Goal: Task Accomplishment & Management: Use online tool/utility

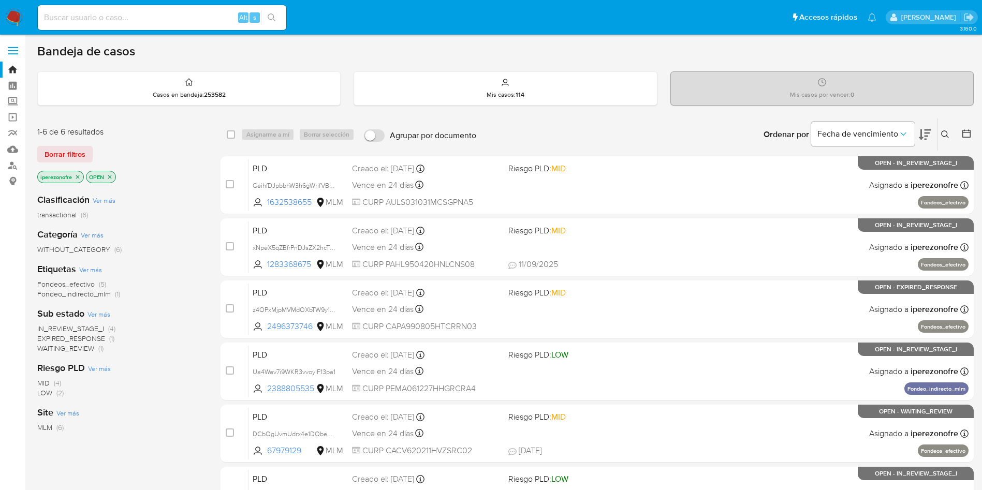
click at [951, 131] on button at bounding box center [946, 134] width 17 height 12
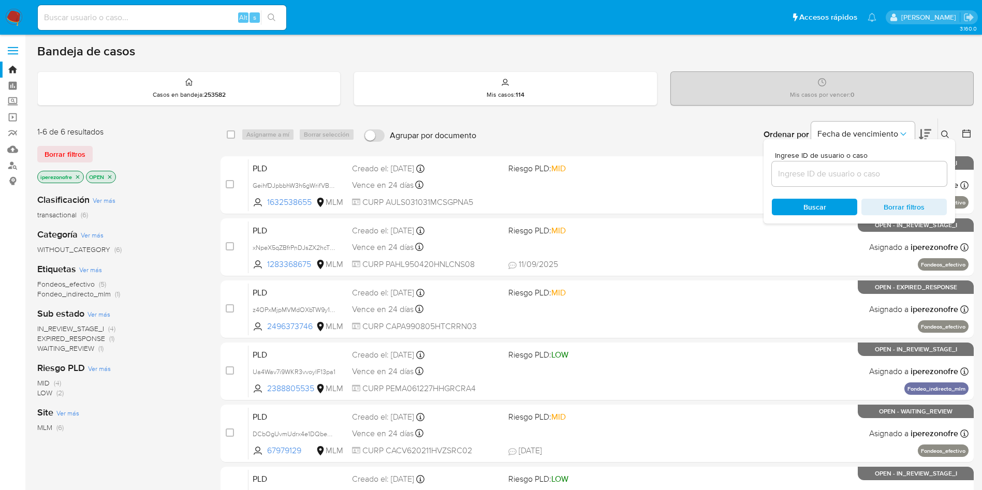
click at [831, 165] on div at bounding box center [859, 174] width 175 height 25
click at [832, 172] on input at bounding box center [859, 173] width 175 height 13
paste input "2388805535"
type input "2388805535"
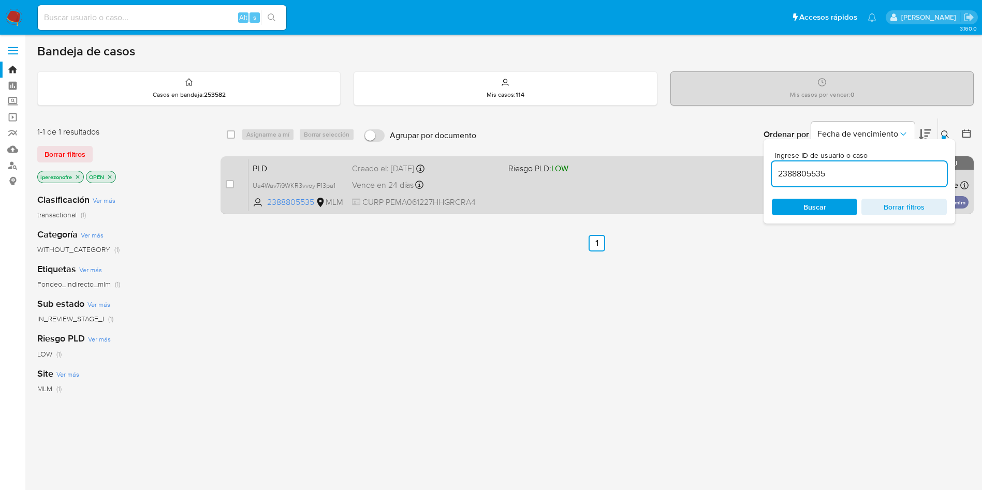
click at [488, 199] on span "CURP PEMA061227HHGRCRA4" at bounding box center [426, 202] width 148 height 11
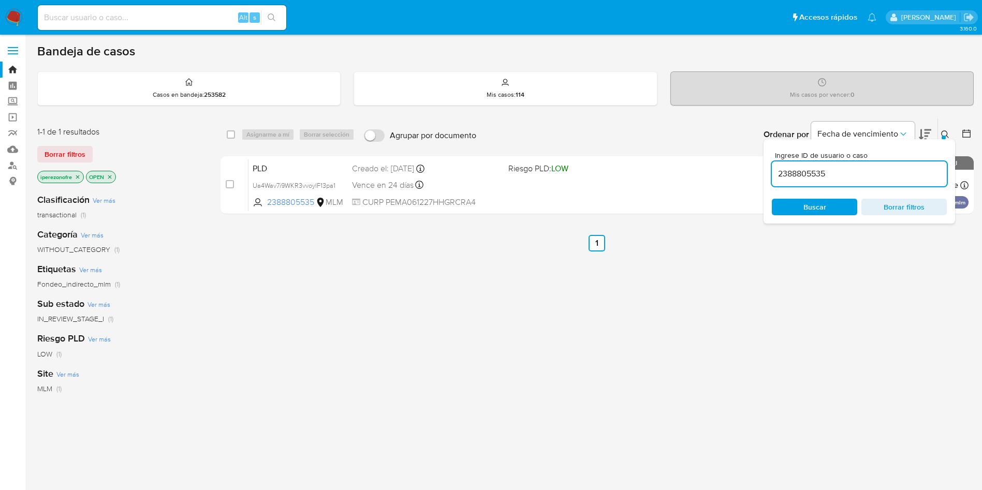
click at [114, 7] on div "Alt s" at bounding box center [162, 17] width 249 height 25
click at [129, 7] on div "Alt s" at bounding box center [162, 17] width 249 height 25
click at [141, 16] on input at bounding box center [162, 17] width 249 height 13
paste input "xNpeX5qZBfrPnDJsZX2hcTZ4"
type input "xNpeX5qZBfrPnDJsZX2hcTZ4"
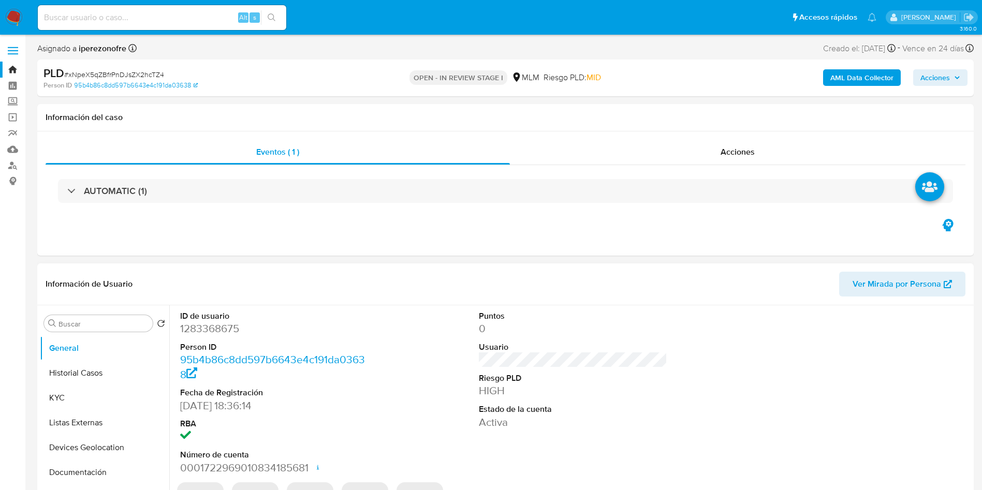
select select "10"
click at [110, 370] on button "Historial Casos" at bounding box center [100, 373] width 121 height 25
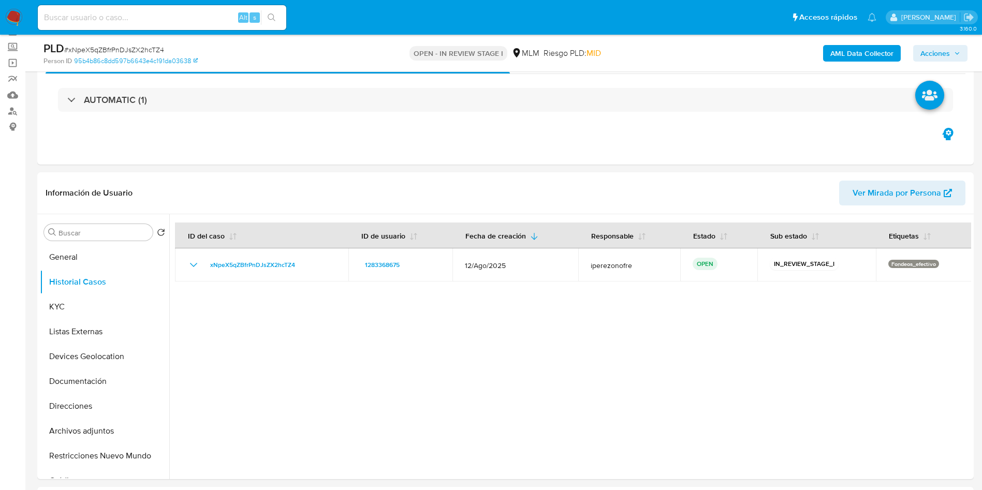
scroll to position [78, 0]
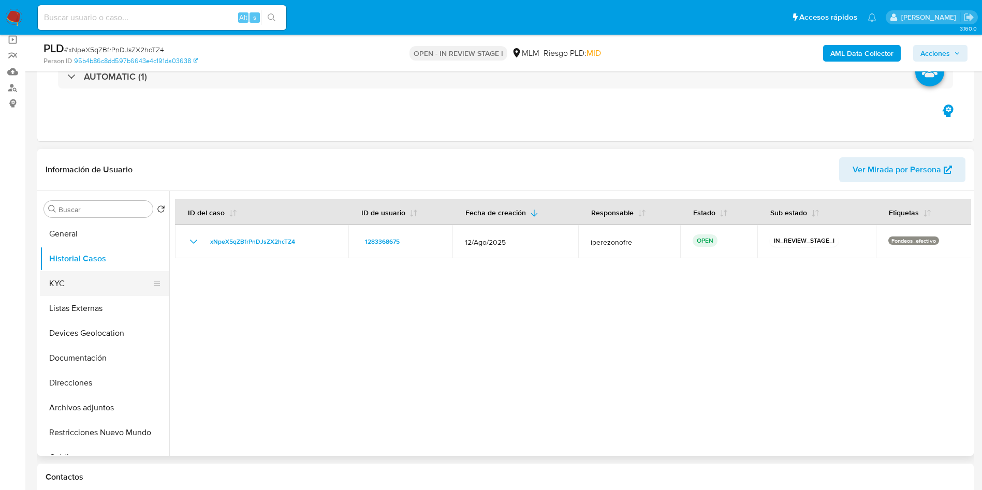
click at [68, 293] on button "KYC" at bounding box center [100, 283] width 121 height 25
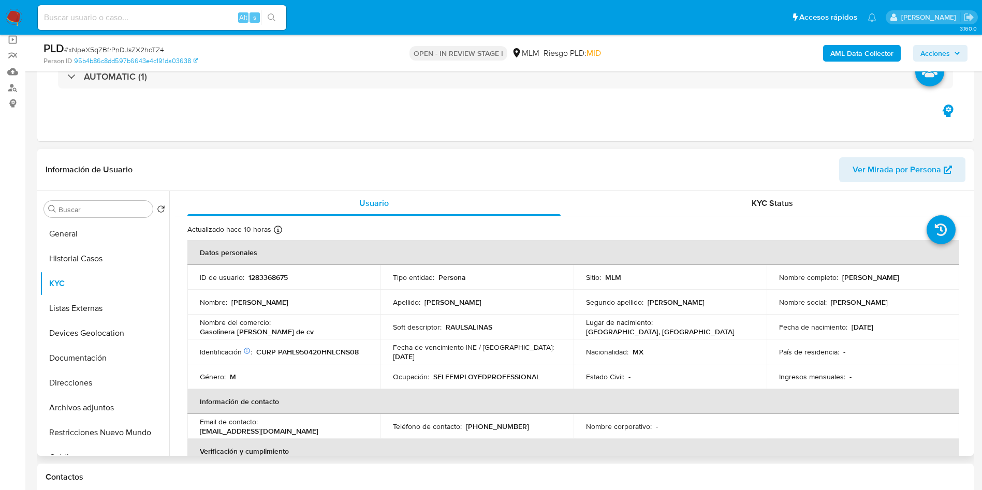
drag, startPoint x: 771, startPoint y: 283, endPoint x: 883, endPoint y: 285, distance: 112.4
click at [883, 285] on td "Nombre completo : Luis Fernando Pacheco Hinojosa" at bounding box center [863, 277] width 193 height 25
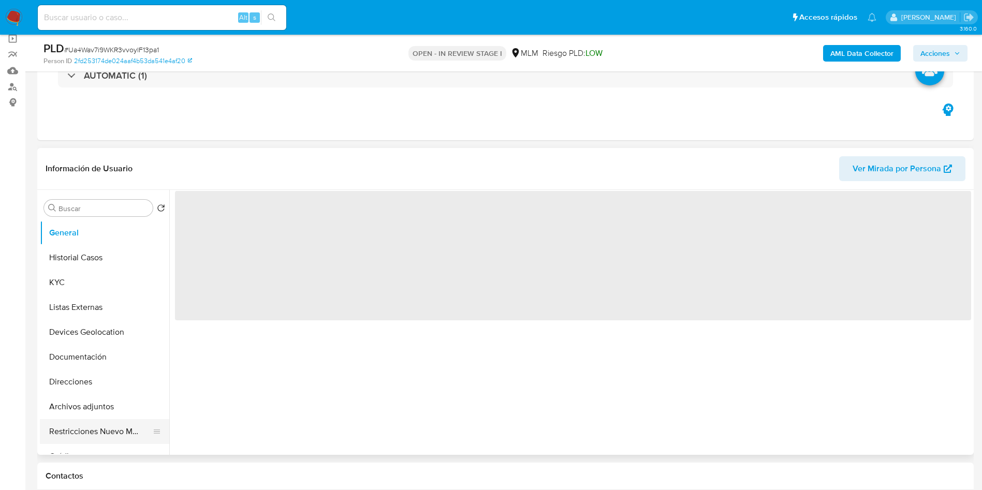
select select "10"
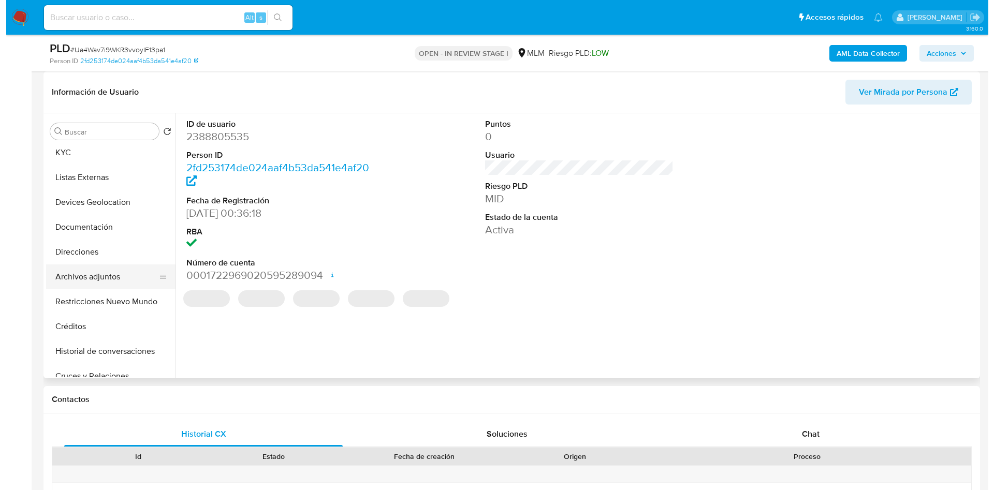
scroll to position [78, 0]
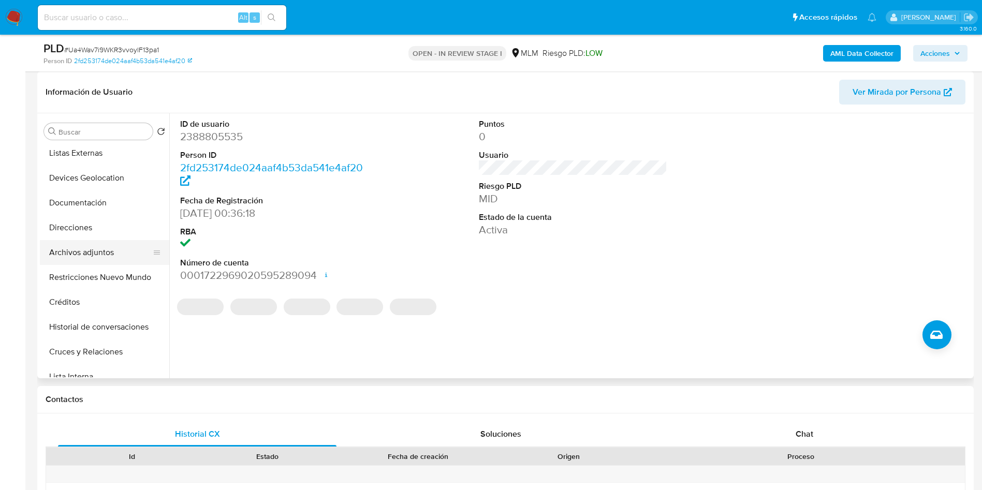
click at [100, 261] on button "Archivos adjuntos" at bounding box center [100, 252] width 121 height 25
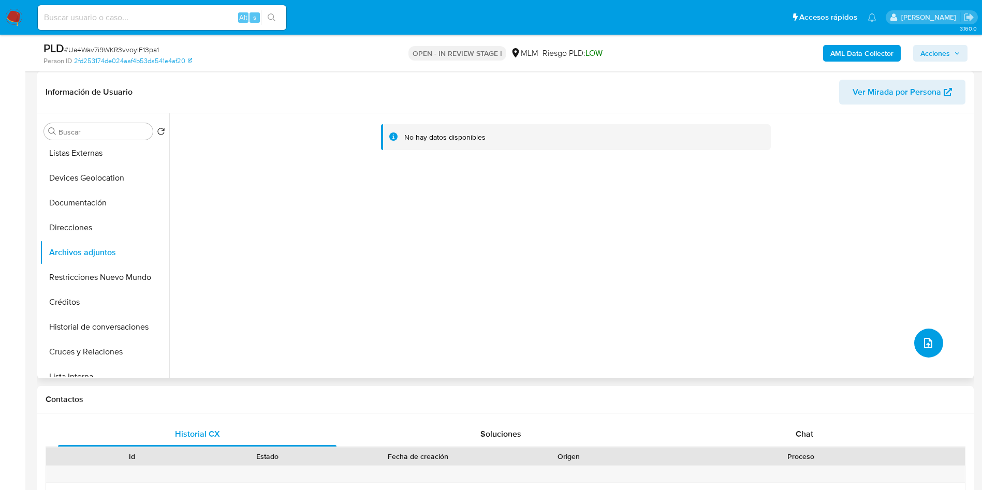
click at [921, 350] on button "upload-file" at bounding box center [928, 343] width 29 height 29
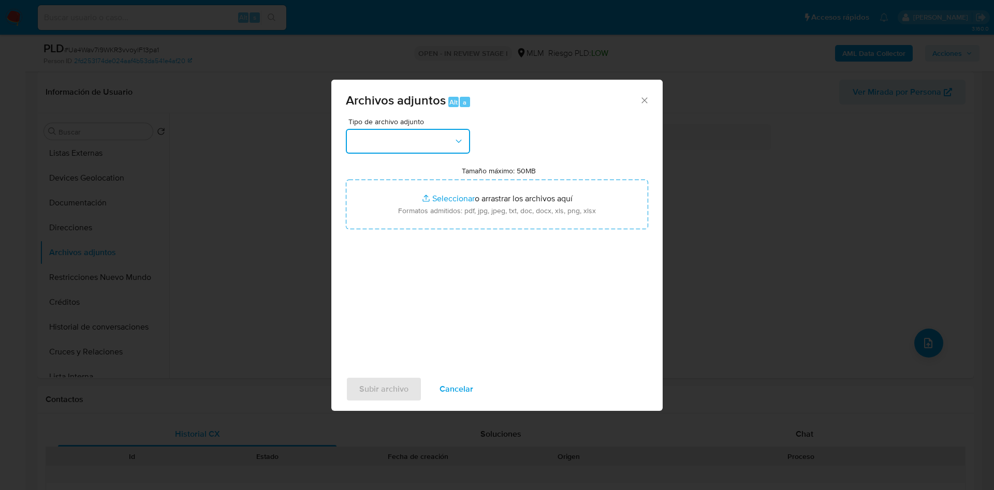
click at [434, 138] on button "button" at bounding box center [408, 141] width 124 height 25
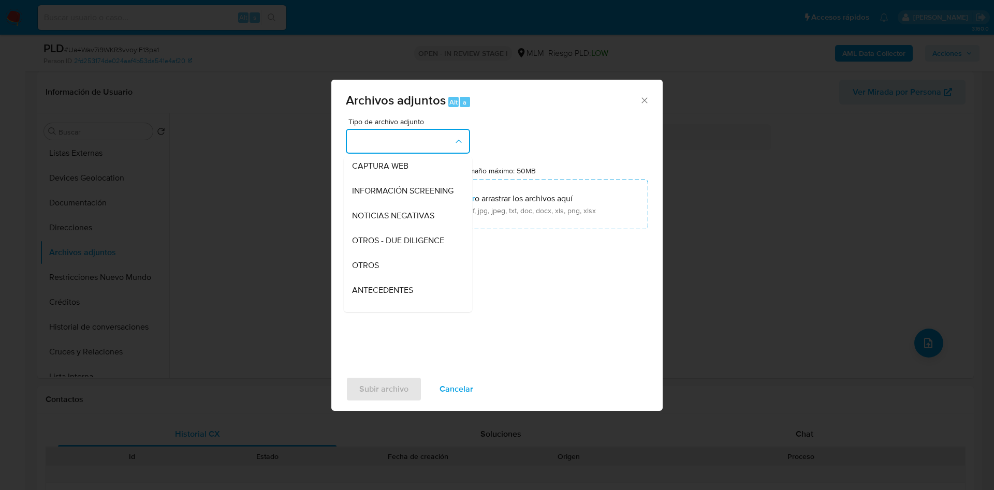
drag, startPoint x: 396, startPoint y: 265, endPoint x: 402, endPoint y: 270, distance: 8.4
click at [396, 266] on div "OTROS" at bounding box center [405, 265] width 106 height 25
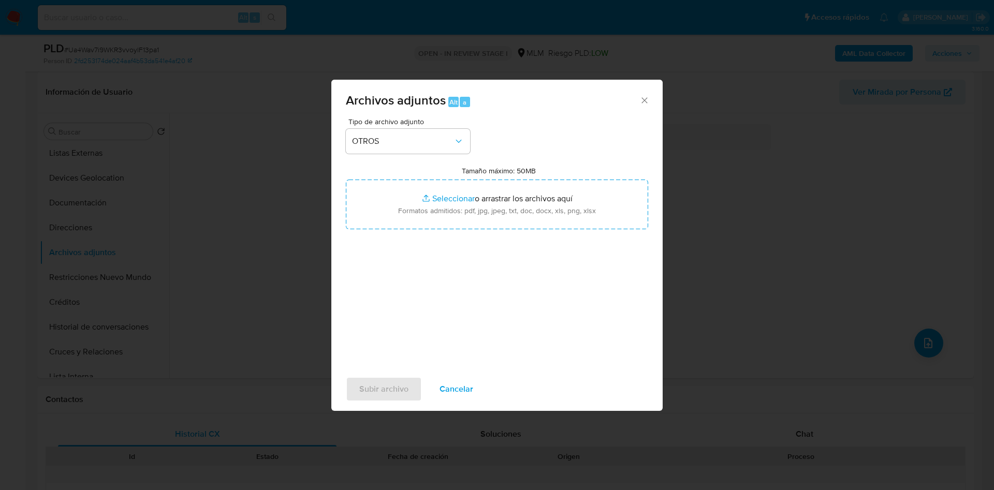
click at [513, 288] on div "Tipo de archivo adjunto OTROS Tamaño máximo: 50MB Seleccionar archivos Seleccio…" at bounding box center [497, 240] width 302 height 244
click at [369, 389] on span "Subir archivo" at bounding box center [383, 389] width 49 height 23
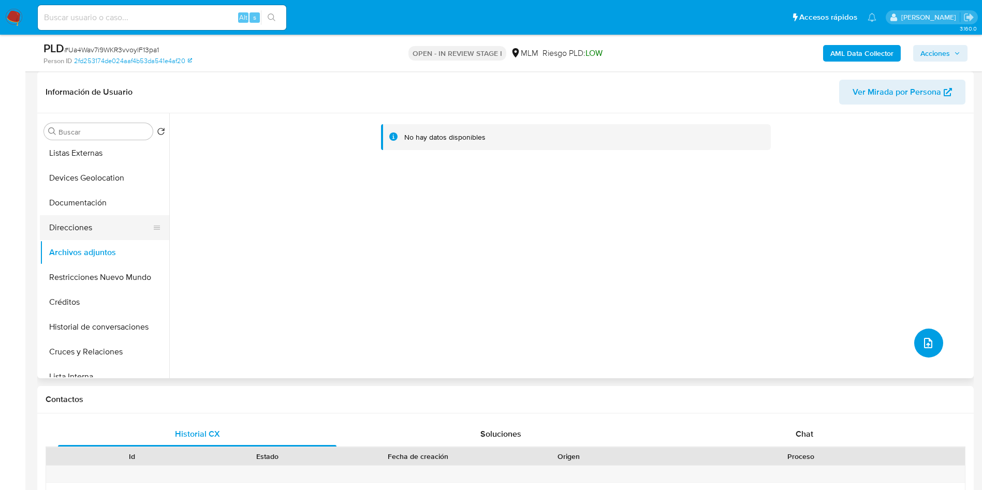
scroll to position [0, 0]
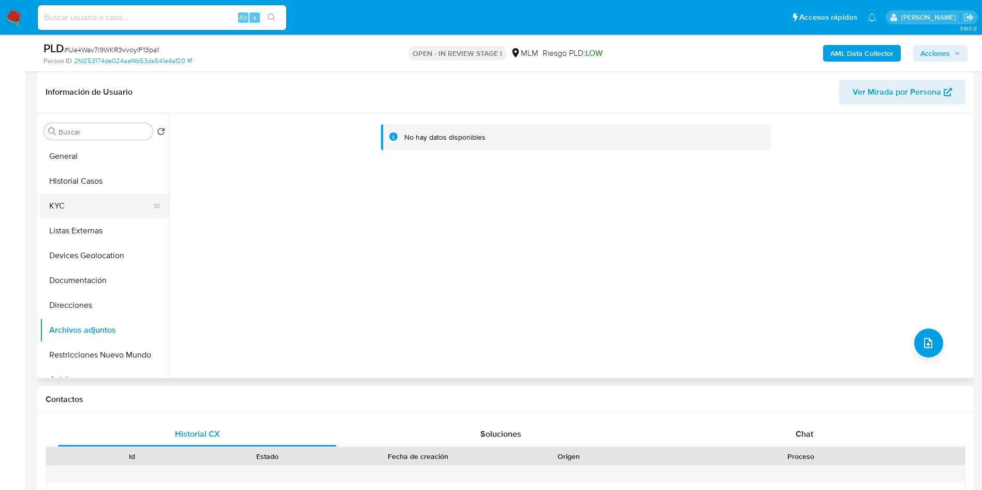
click at [67, 200] on button "KYC" at bounding box center [100, 206] width 121 height 25
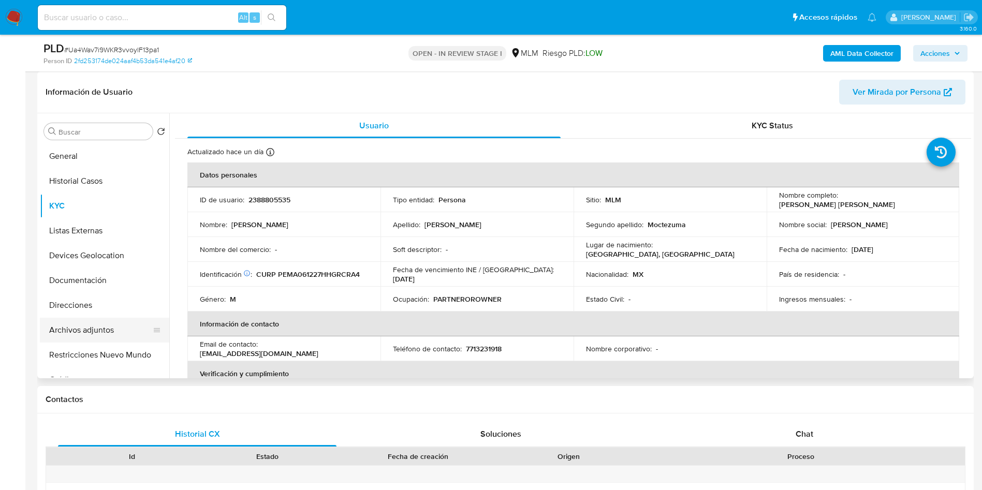
click at [72, 332] on button "Archivos adjuntos" at bounding box center [100, 330] width 121 height 25
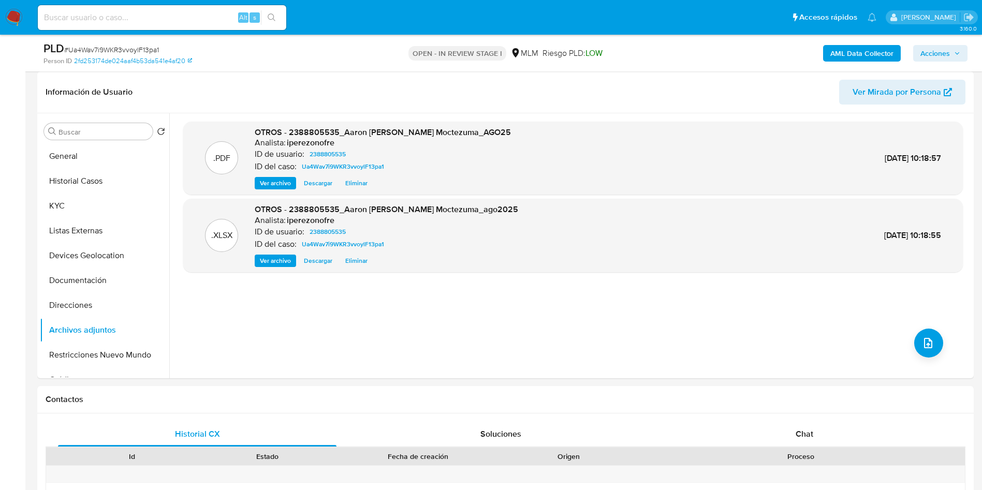
click at [953, 51] on span "Acciones" at bounding box center [941, 53] width 40 height 14
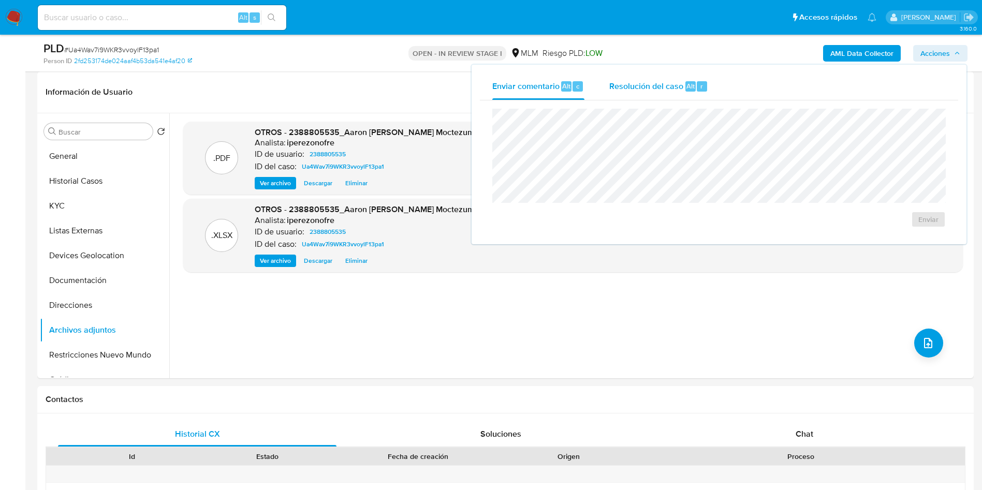
click at [629, 80] on span "Resolución del caso" at bounding box center [646, 86] width 74 height 12
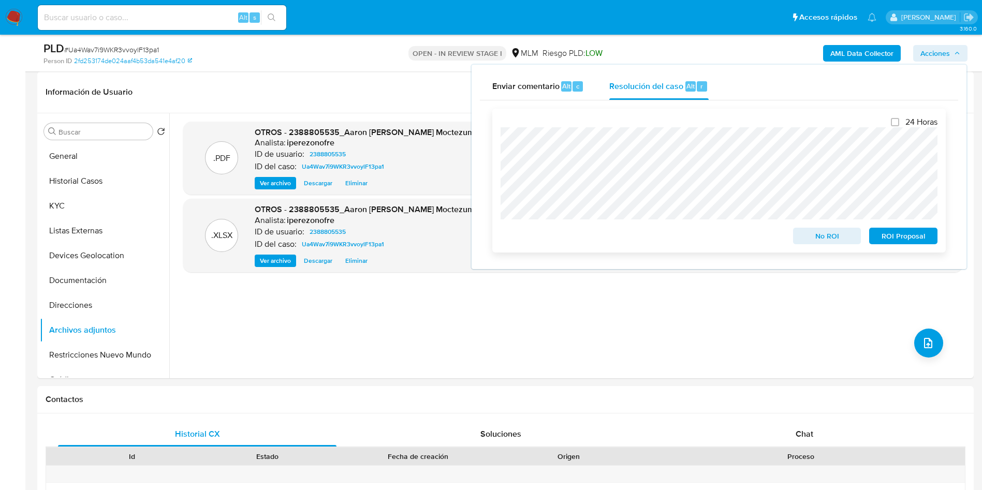
click at [908, 234] on span "ROI Proposal" at bounding box center [904, 236] width 54 height 14
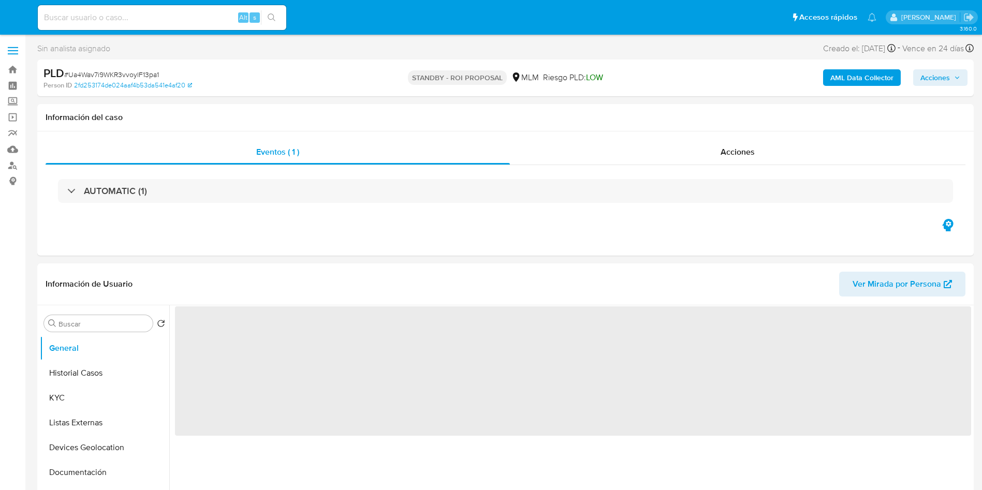
select select "10"
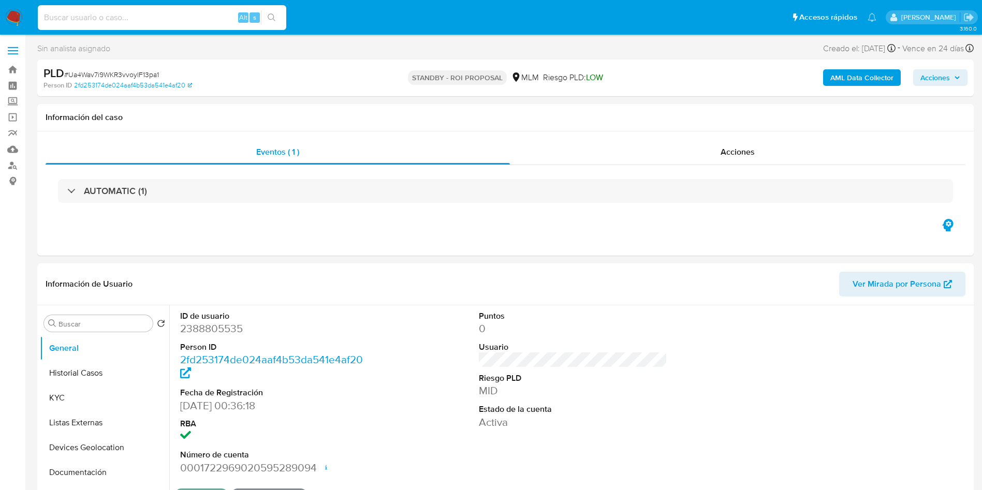
click at [136, 19] on input at bounding box center [162, 17] width 249 height 13
paste input "xNpeX5qZBfrPnDJsZX2hcTZ4"
type input "xNpeX5qZBfrPnDJsZX2hcTZ4"
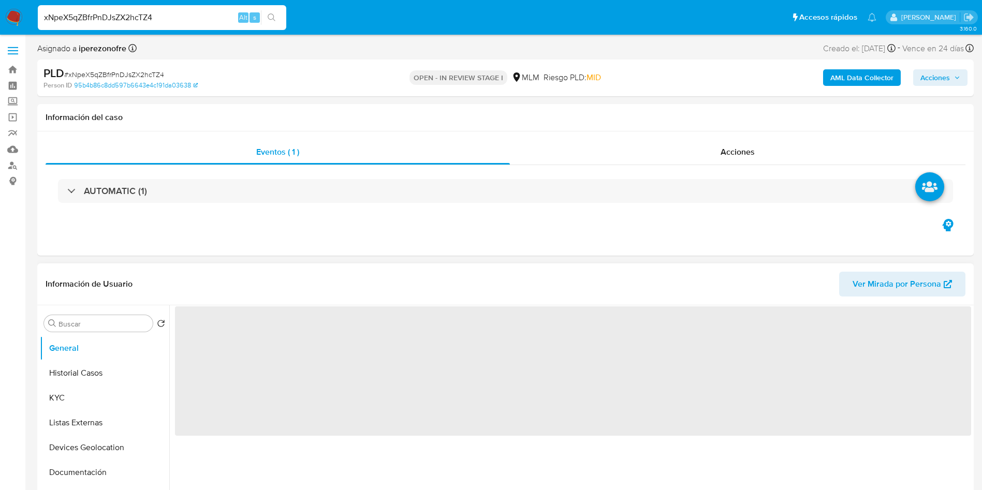
select select "10"
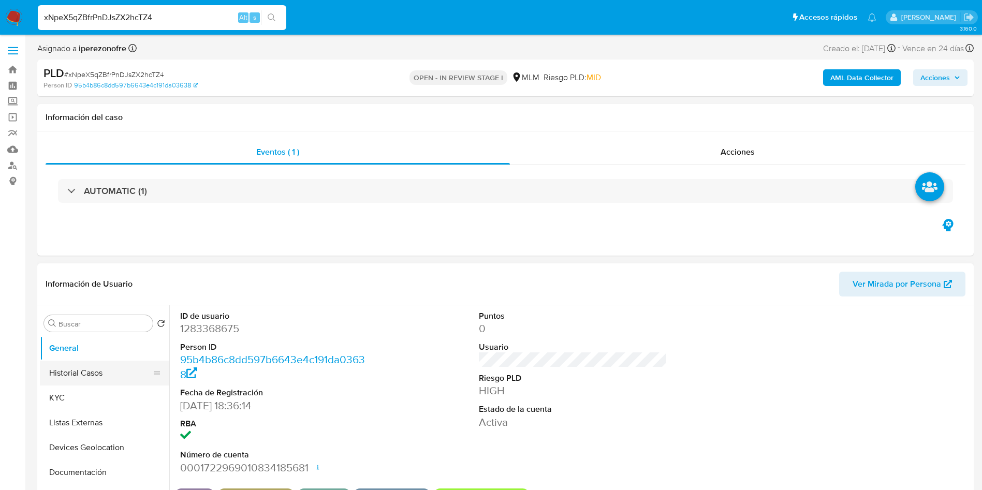
click at [68, 380] on button "Historial Casos" at bounding box center [100, 373] width 121 height 25
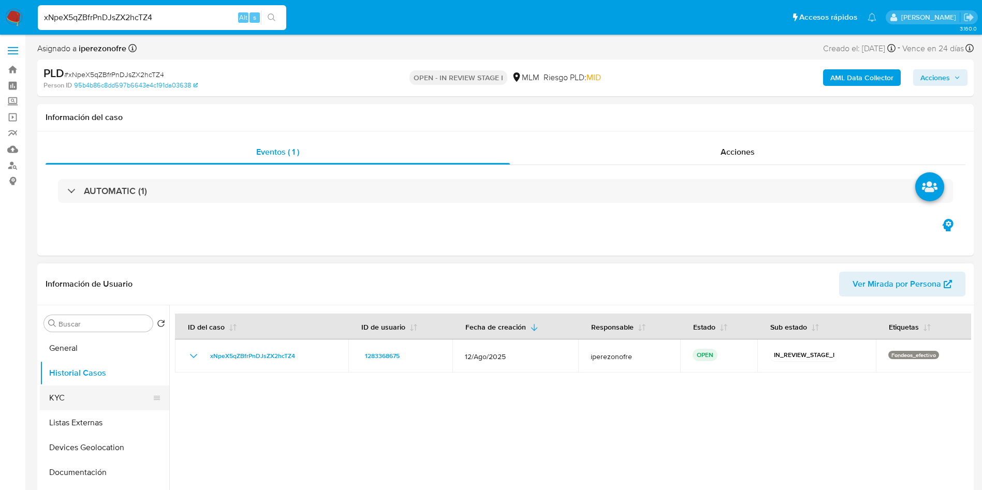
click at [68, 401] on button "KYC" at bounding box center [100, 398] width 121 height 25
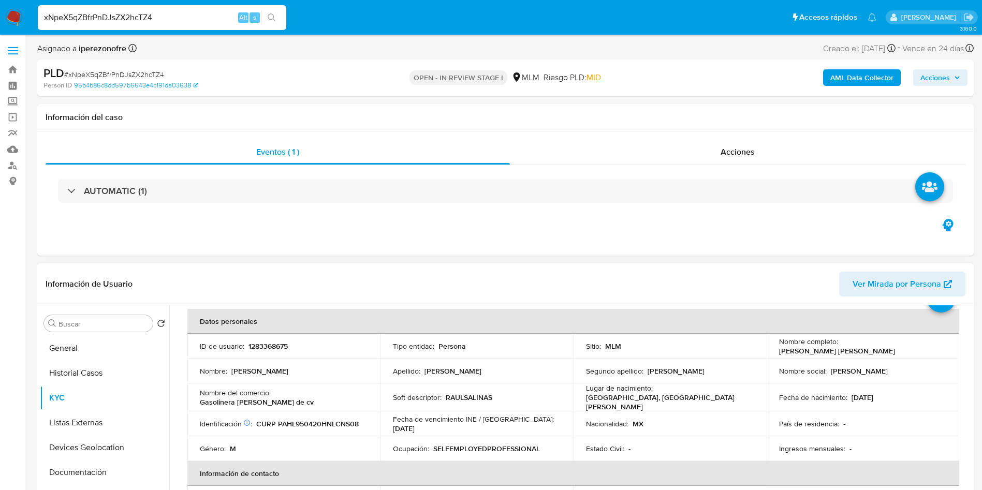
scroll to position [78, 0]
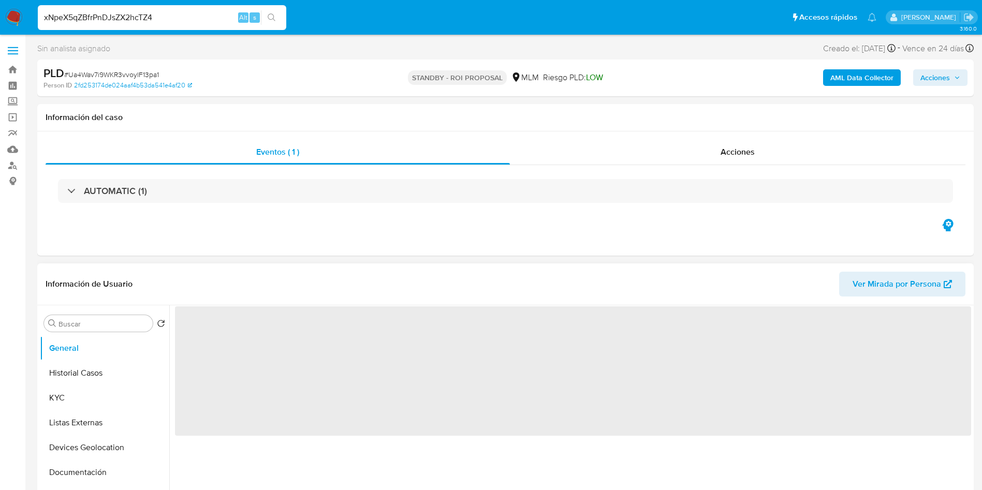
select select "10"
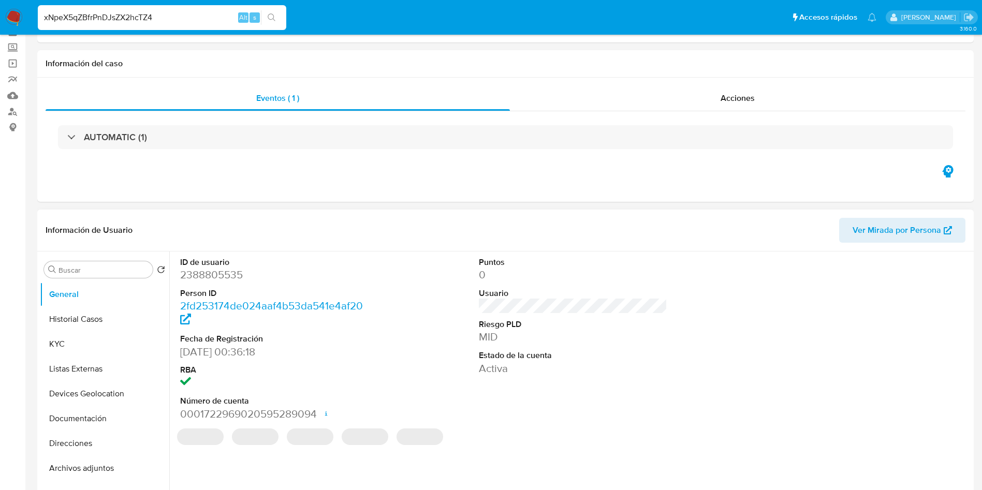
scroll to position [78, 0]
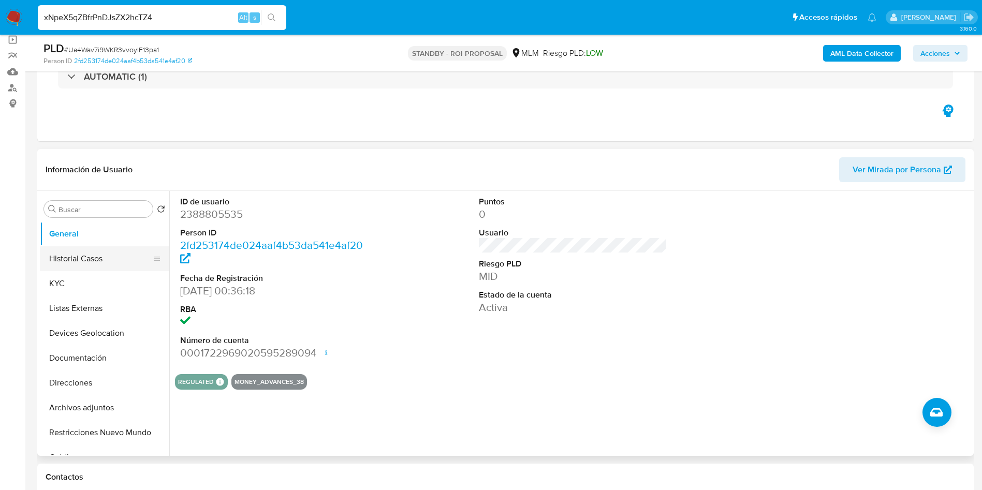
click at [89, 257] on button "Historial Casos" at bounding box center [100, 258] width 121 height 25
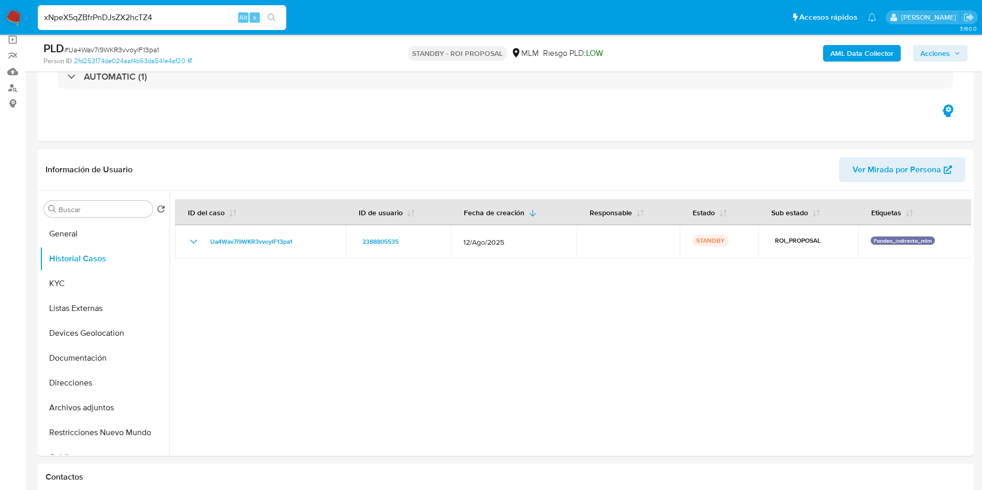
click at [159, 16] on input "xNpeX5qZBfrPnDJsZX2hcTZ4" at bounding box center [162, 17] width 249 height 13
click at [177, 11] on input "xNpeX5qZBfrPnDJsZX2hcTZ4" at bounding box center [162, 17] width 249 height 13
drag, startPoint x: 180, startPoint y: 11, endPoint x: 0, endPoint y: -30, distance: 184.4
click at [538, 371] on div at bounding box center [570, 323] width 802 height 265
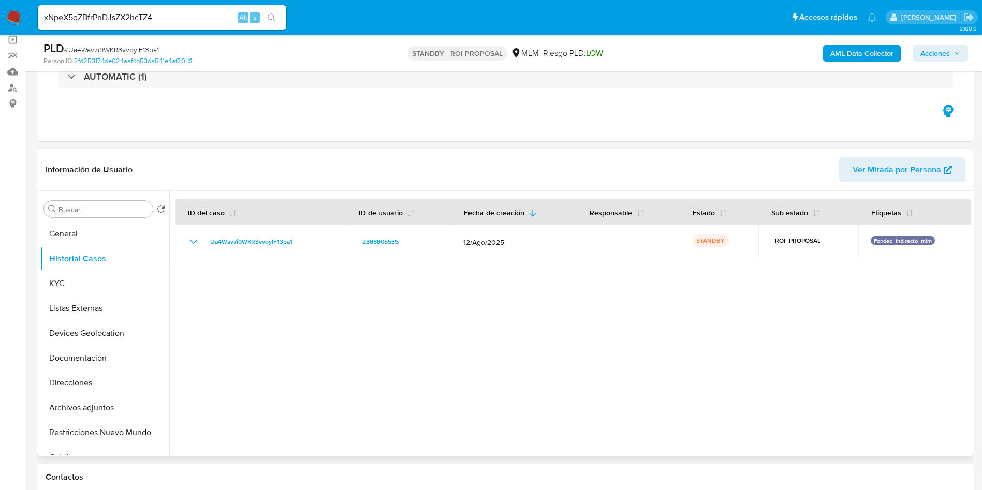
scroll to position [0, 0]
